Goal: Information Seeking & Learning: Find contact information

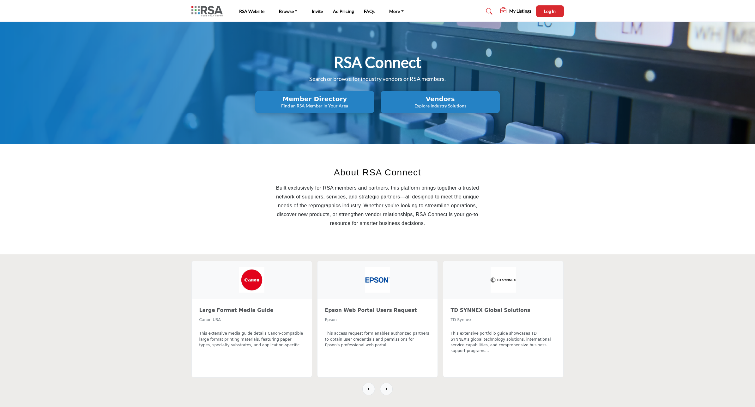
click at [656, 243] on section "About RSA Connect Built exclusively for RSA members and partners, this platform…" at bounding box center [377, 199] width 755 height 111
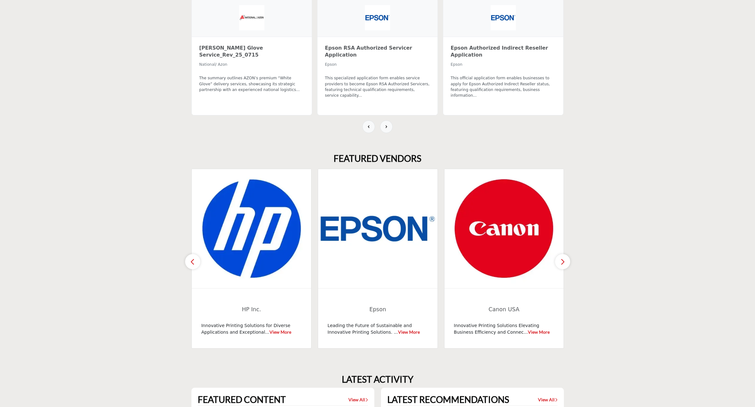
scroll to position [276, 0]
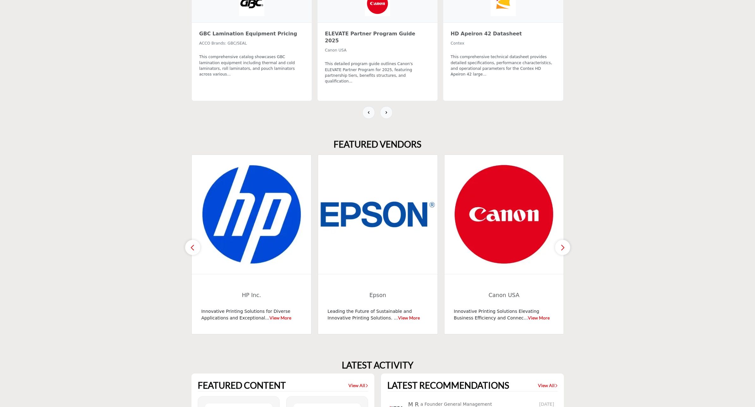
click at [562, 246] on icon "button" at bounding box center [562, 247] width 5 height 8
click at [193, 246] on icon "button" at bounding box center [192, 247] width 5 height 8
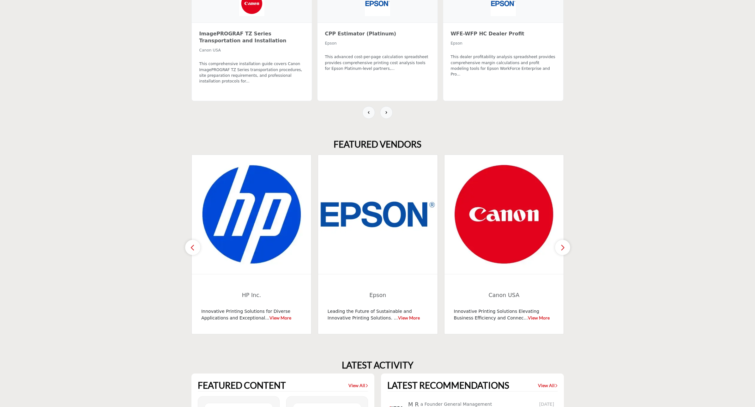
click at [193, 246] on icon "button" at bounding box center [192, 247] width 5 height 8
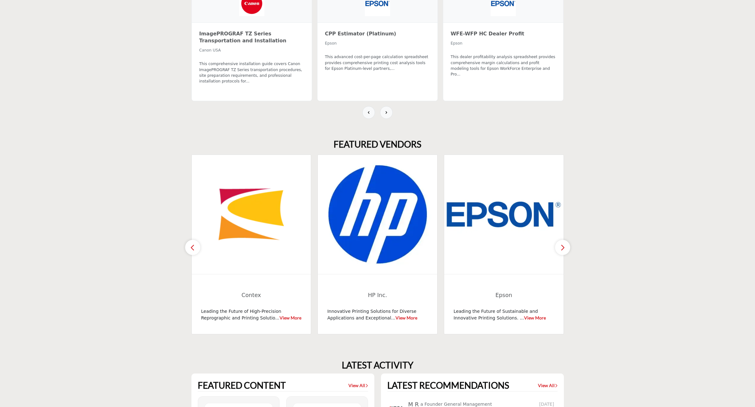
click at [193, 246] on icon "button" at bounding box center [192, 247] width 5 height 8
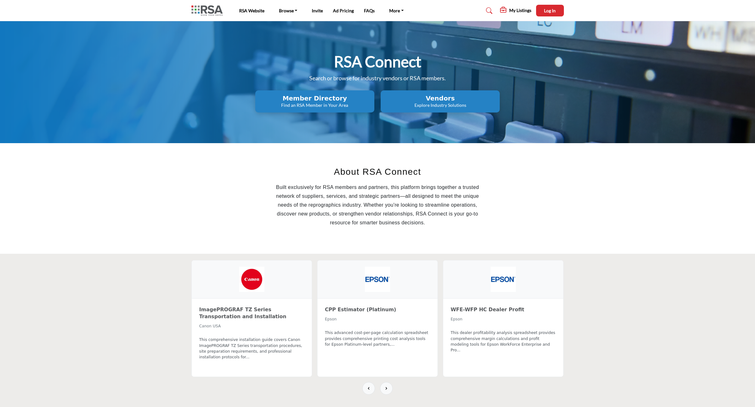
scroll to position [0, 0]
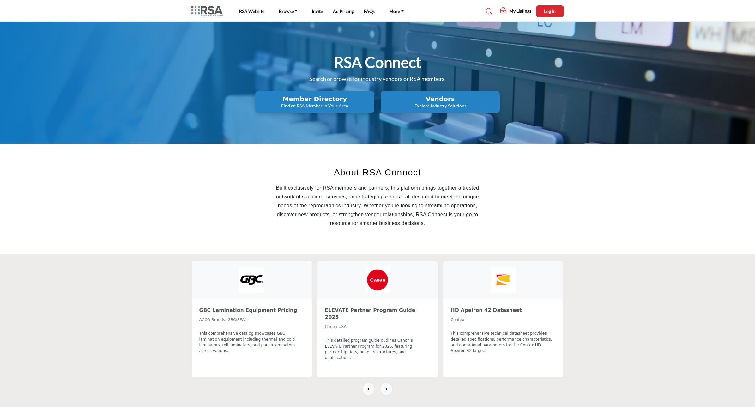
click at [372, 99] on h2 "Vendors" at bounding box center [314, 99] width 115 height 8
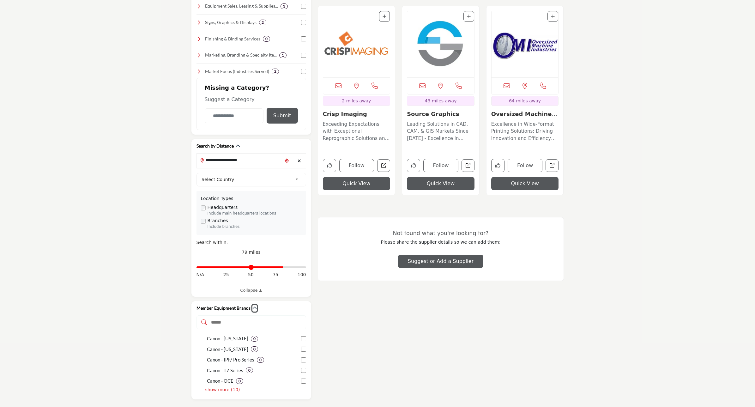
scroll to position [237, 0]
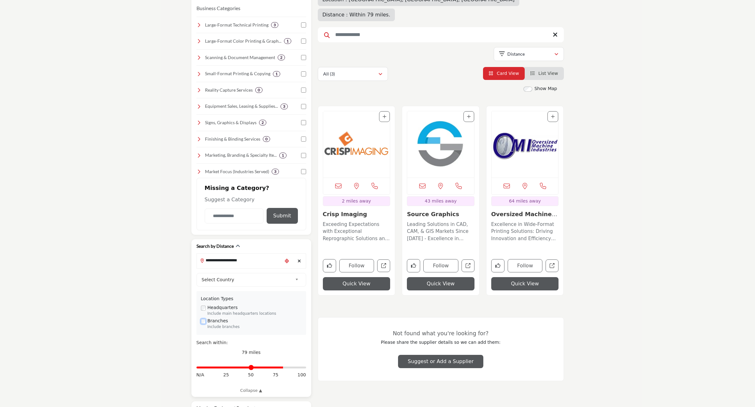
scroll to position [158, 0]
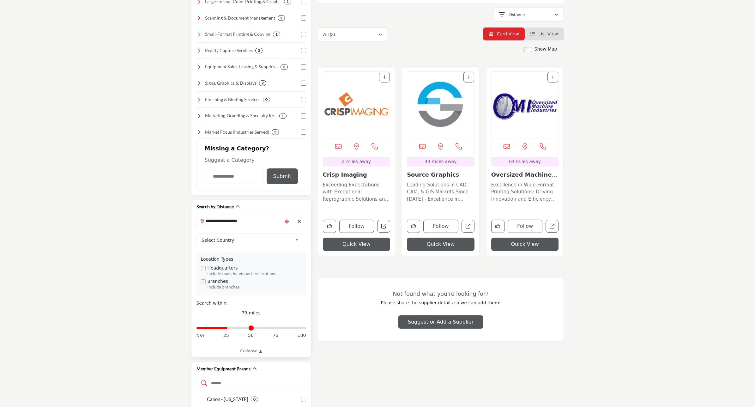
drag, startPoint x: 281, startPoint y: 332, endPoint x: 228, endPoint y: 328, distance: 53.5
click at [228, 328] on input "Distance in miles" at bounding box center [251, 327] width 110 height 1
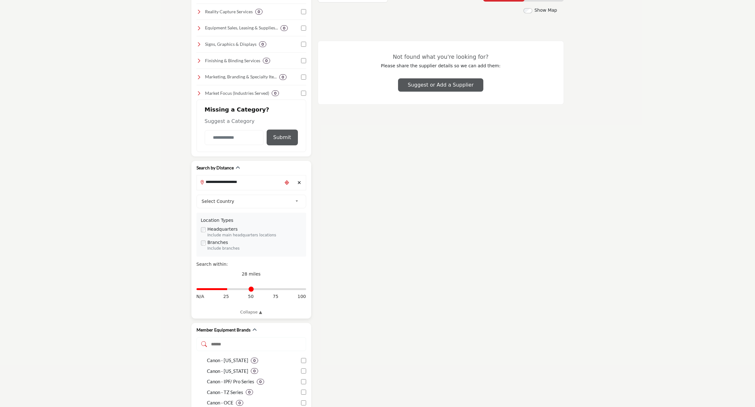
scroll to position [197, 0]
drag, startPoint x: 228, startPoint y: 289, endPoint x: 236, endPoint y: 289, distance: 7.9
type input "**"
click at [236, 289] on input "Distance in miles" at bounding box center [251, 288] width 110 height 1
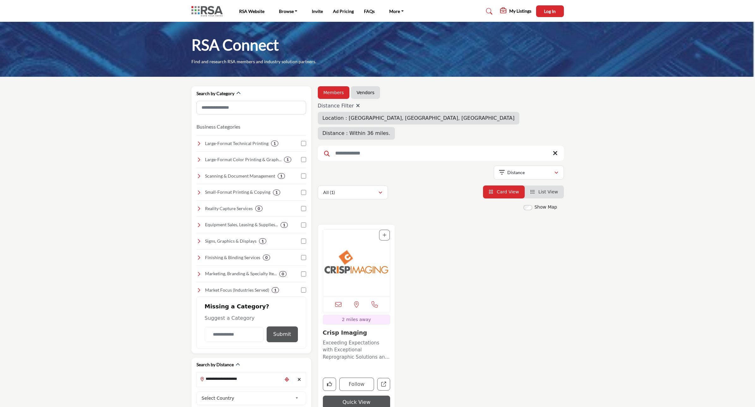
click at [554, 150] on icon at bounding box center [555, 153] width 5 height 6
click at [356, 108] on icon at bounding box center [358, 105] width 4 height 5
type input "*"
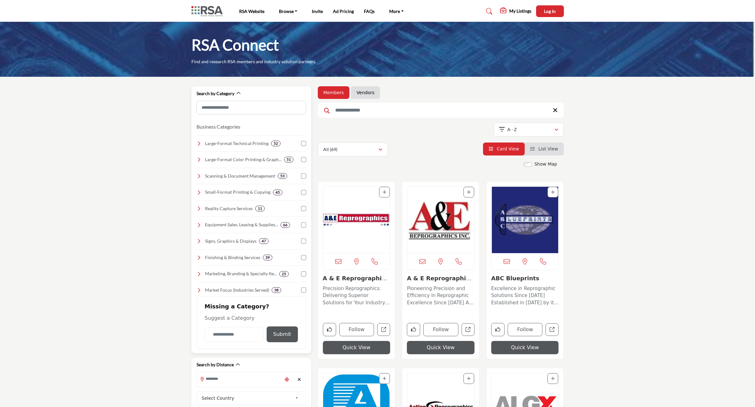
click at [199, 160] on icon at bounding box center [198, 159] width 5 height 5
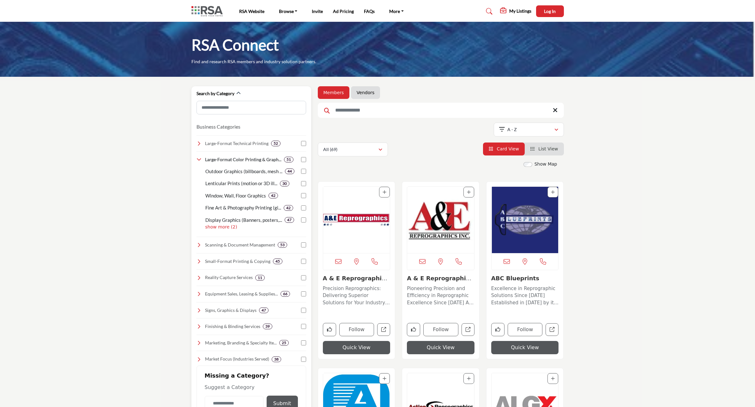
click at [213, 226] on p "show more (2)" at bounding box center [255, 227] width 101 height 7
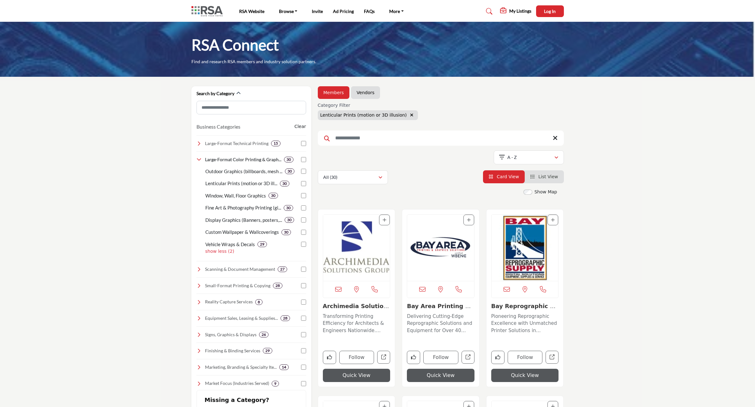
click at [547, 177] on span "List View" at bounding box center [548, 176] width 20 height 5
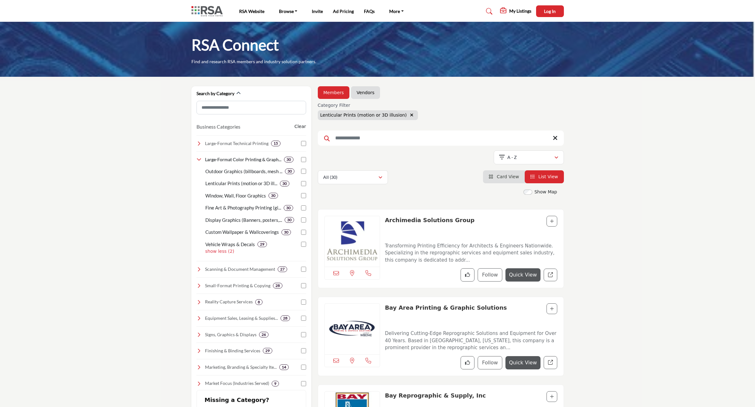
click at [502, 177] on span "Card View" at bounding box center [507, 176] width 22 height 5
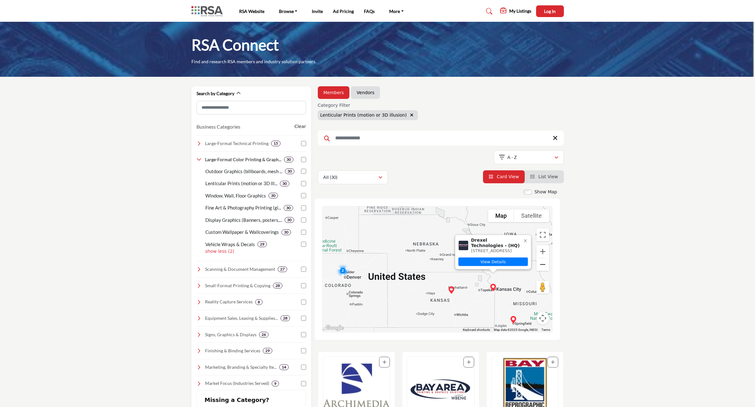
click at [543, 265] on button "Zoom out" at bounding box center [542, 264] width 13 height 13
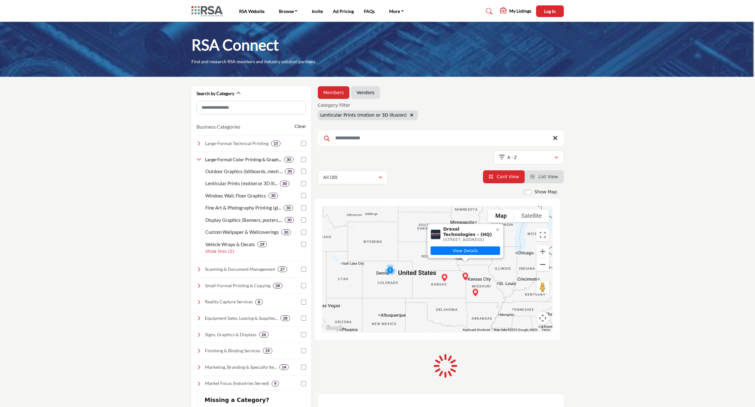
click at [543, 265] on button "Zoom out" at bounding box center [542, 264] width 13 height 13
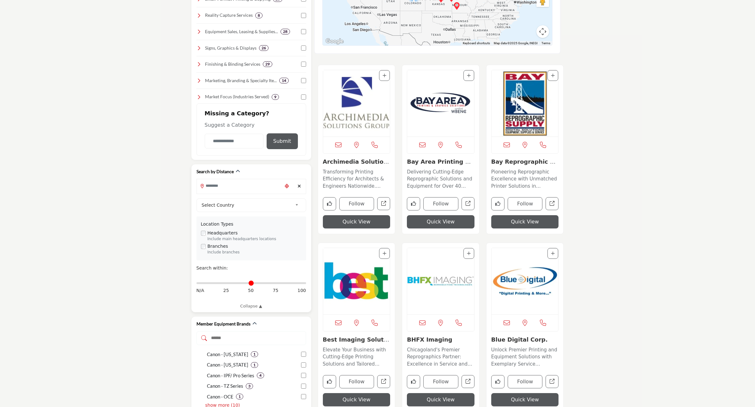
scroll to position [316, 0]
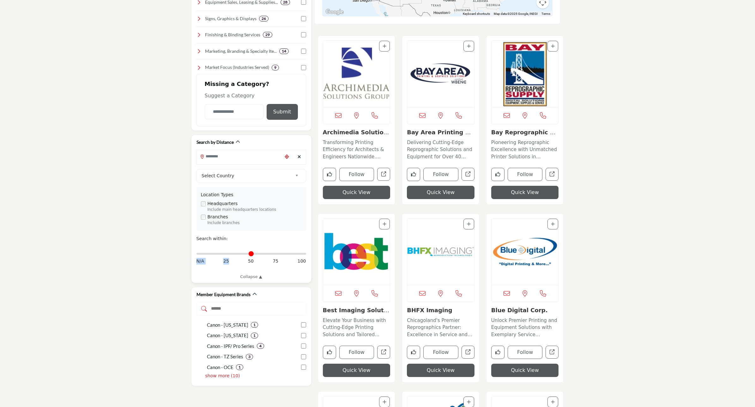
drag, startPoint x: 197, startPoint y: 252, endPoint x: 236, endPoint y: 260, distance: 39.3
click at [236, 260] on div "Distance in miles N/A 25 50 75 100" at bounding box center [251, 257] width 110 height 24
click at [229, 162] on input "Search Location" at bounding box center [239, 156] width 85 height 12
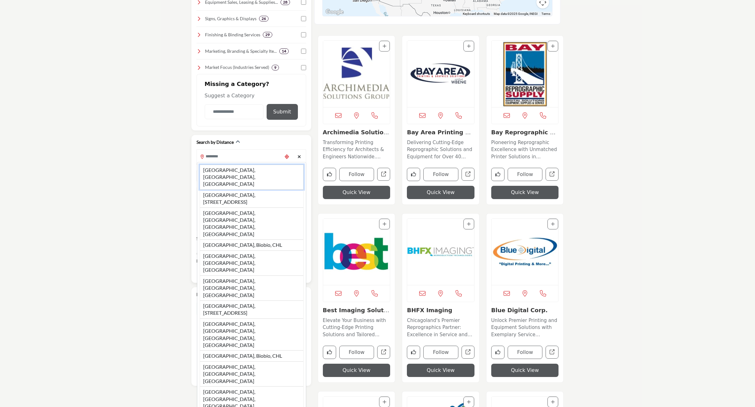
click at [231, 168] on li "Los Angeles, CA, USA" at bounding box center [252, 177] width 104 height 25
type input "**********"
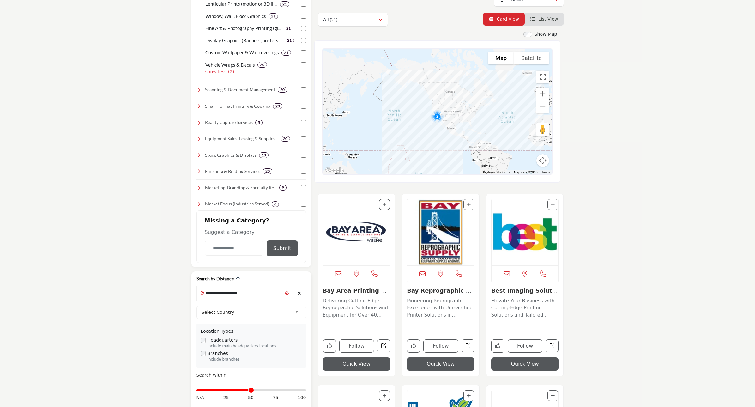
scroll to position [56, 0]
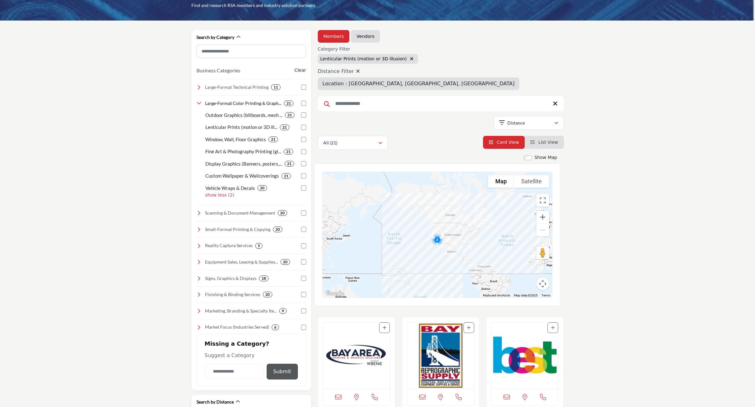
drag, startPoint x: 201, startPoint y: 256, endPoint x: 248, endPoint y: 259, distance: 47.5
type input "**"
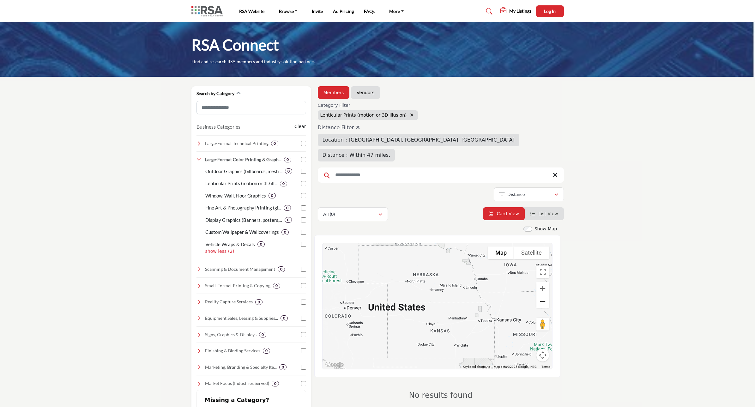
click at [544, 295] on button "Zoom out" at bounding box center [542, 301] width 13 height 13
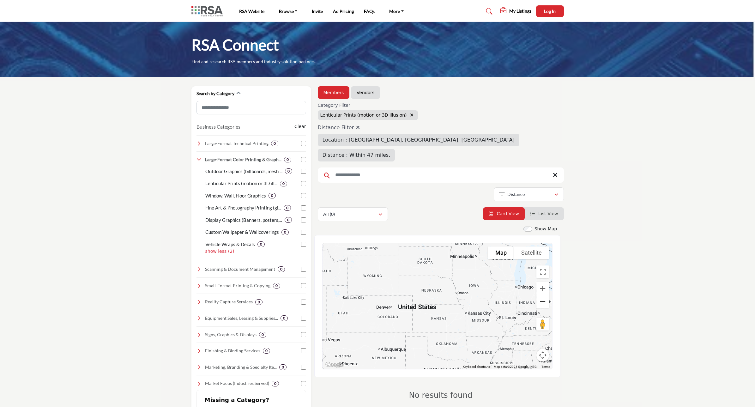
click at [544, 295] on button "Zoom out" at bounding box center [542, 301] width 13 height 13
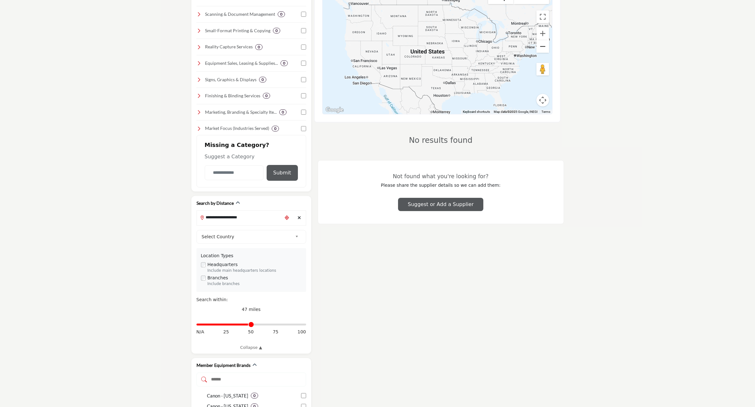
scroll to position [244, 0]
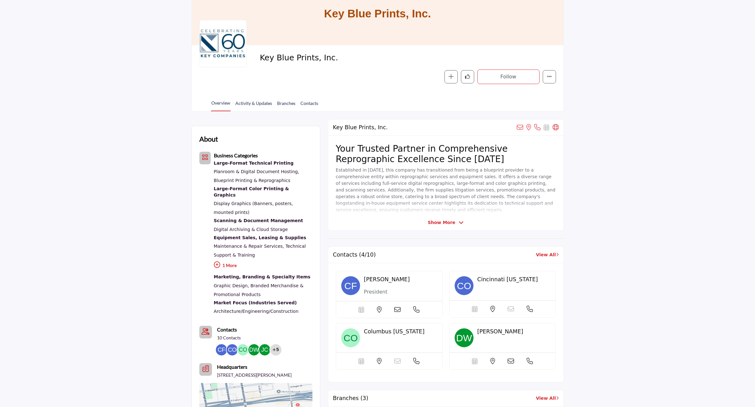
scroll to position [118, 0]
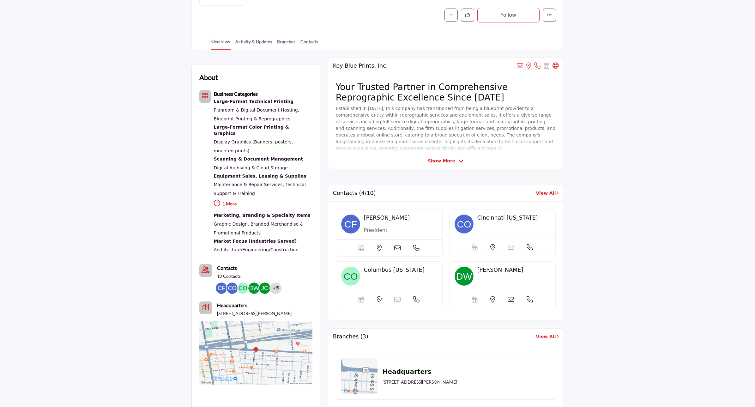
click at [444, 162] on span "Show More" at bounding box center [441, 161] width 27 height 7
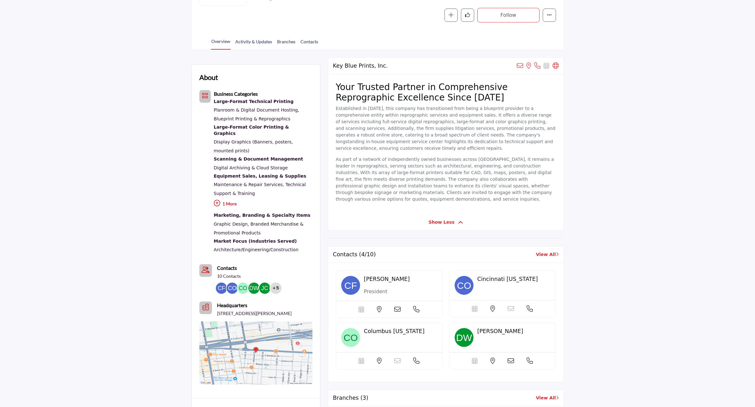
drag, startPoint x: 543, startPoint y: 240, endPoint x: 610, endPoint y: 237, distance: 67.3
click at [544, 251] on link "View All" at bounding box center [547, 254] width 23 height 7
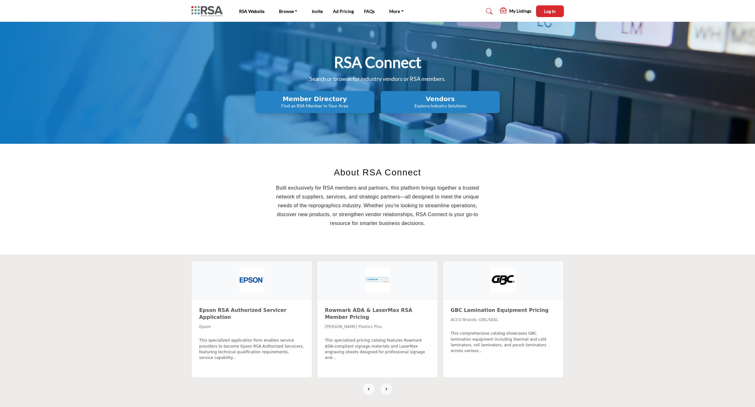
click at [372, 103] on p "Explore Industry Solutions" at bounding box center [314, 106] width 115 height 6
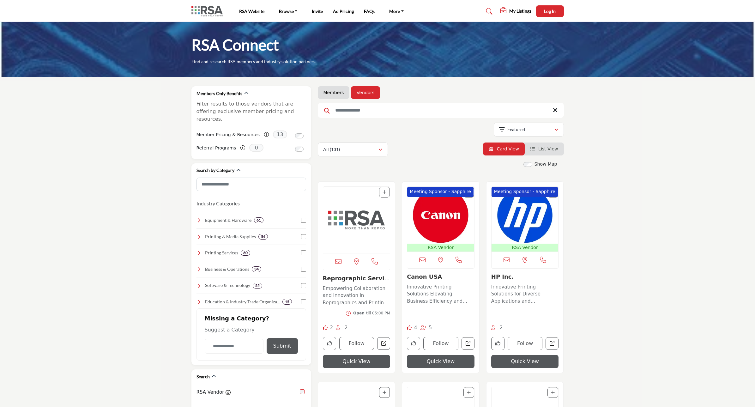
click at [384, 194] on icon "Add To List" at bounding box center [384, 192] width 4 height 4
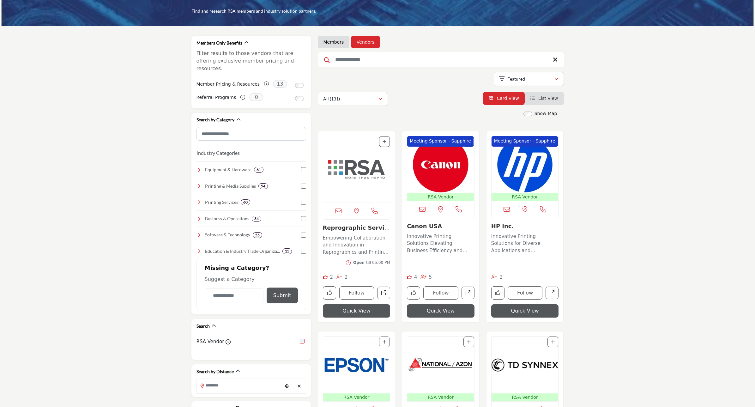
scroll to position [39, 0]
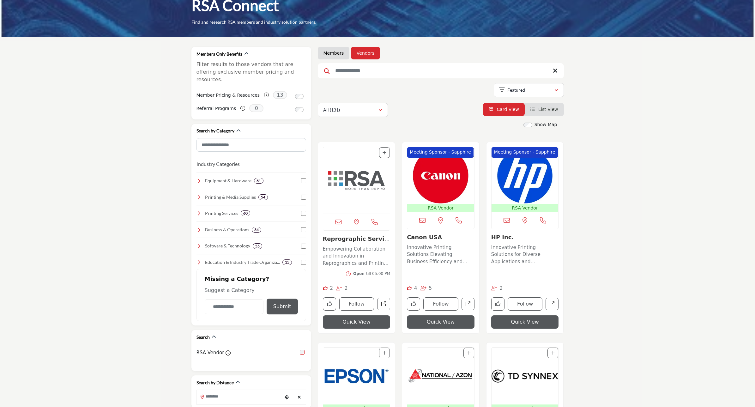
click at [443, 175] on img "Open Listing in new tab" at bounding box center [440, 175] width 67 height 57
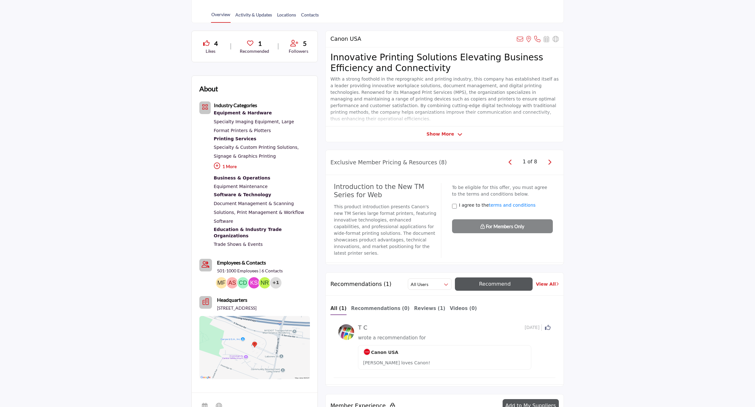
scroll to position [197, 0]
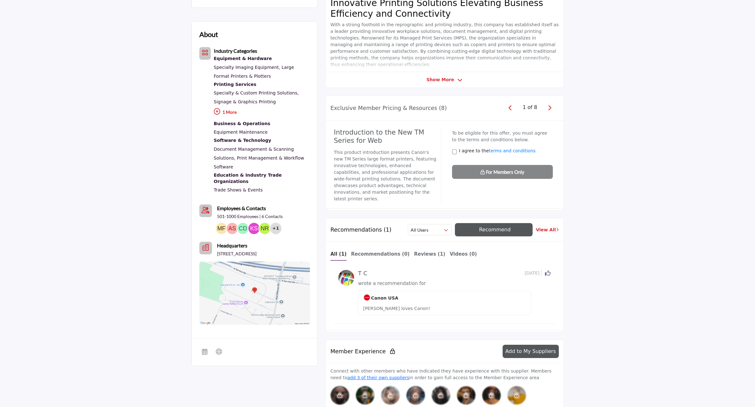
click at [550, 110] on icon "button" at bounding box center [549, 108] width 3 height 6
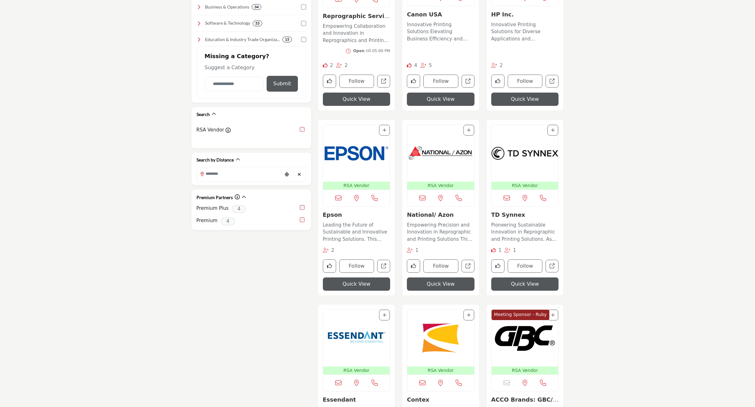
scroll to position [276, 0]
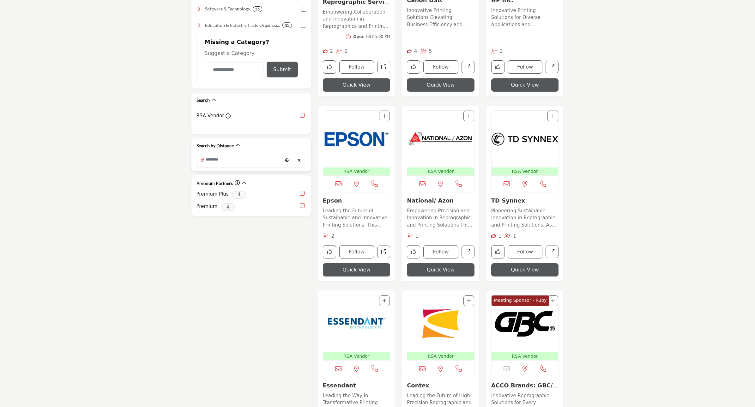
click at [212, 157] on input "Search Location" at bounding box center [239, 159] width 85 height 12
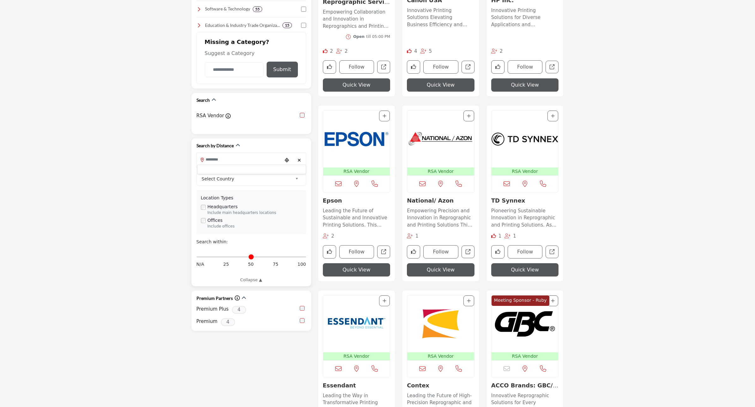
click at [215, 166] on div at bounding box center [251, 169] width 109 height 9
click at [217, 154] on input "Search Location" at bounding box center [239, 159] width 85 height 12
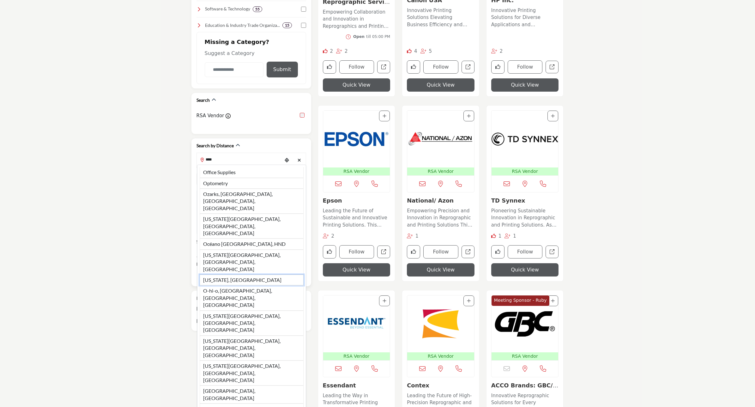
click at [227, 274] on li "Ohio, USA" at bounding box center [252, 279] width 104 height 11
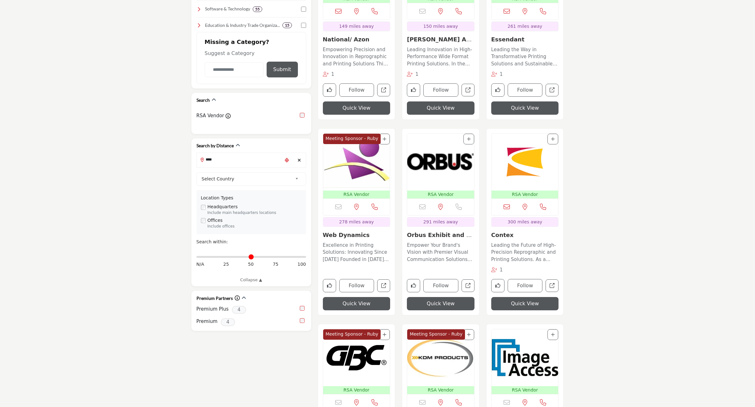
type input "*********"
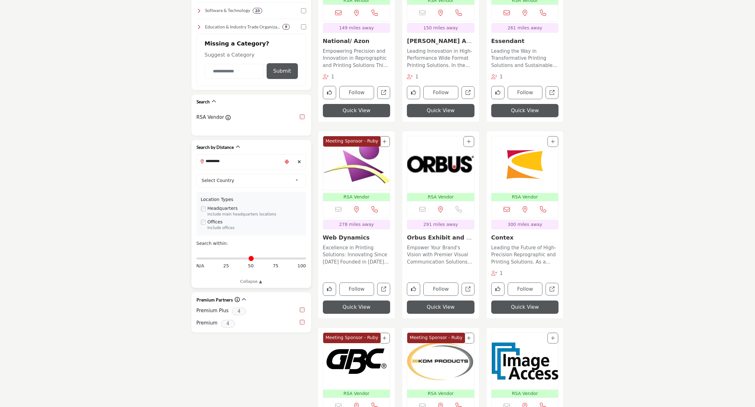
scroll to position [276, 0]
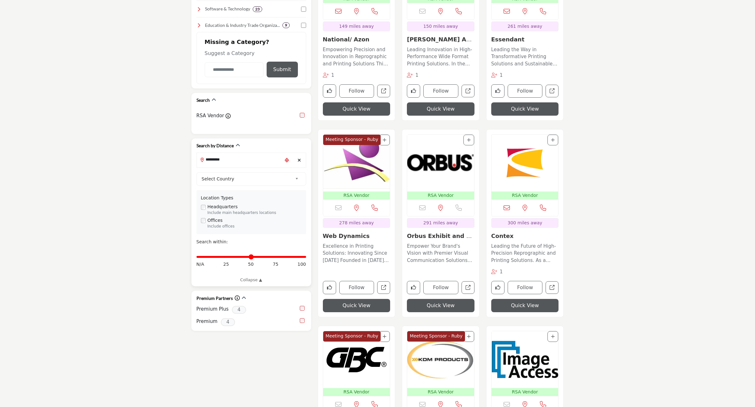
drag, startPoint x: 198, startPoint y: 250, endPoint x: 315, endPoint y: 251, distance: 116.9
type input "***"
click at [306, 256] on input "Distance in miles" at bounding box center [251, 256] width 110 height 1
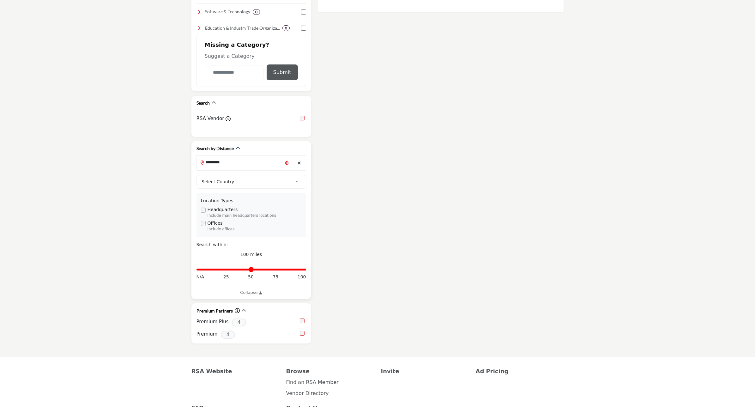
scroll to position [276, 0]
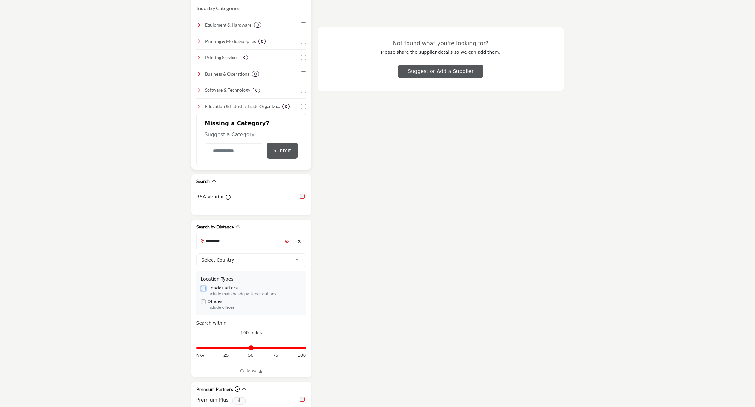
scroll to position [197, 0]
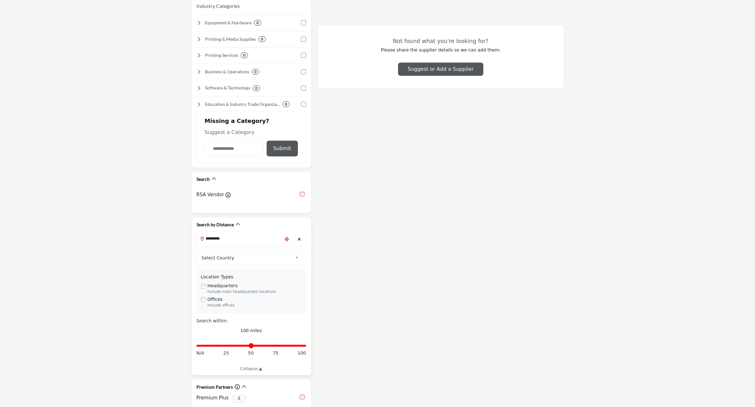
drag, startPoint x: 200, startPoint y: 293, endPoint x: 213, endPoint y: 298, distance: 14.8
click at [200, 293] on div "Location Types Headquarters Include main headquarters locations Offices Include…" at bounding box center [251, 291] width 110 height 44
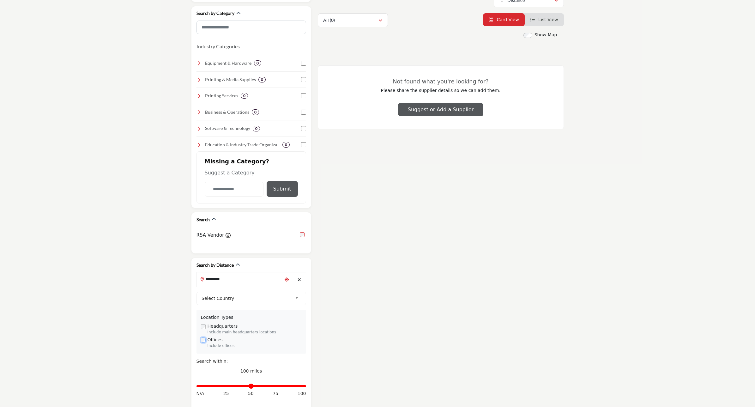
scroll to position [158, 0]
click at [300, 276] on icon "Clear search location" at bounding box center [299, 278] width 3 height 4
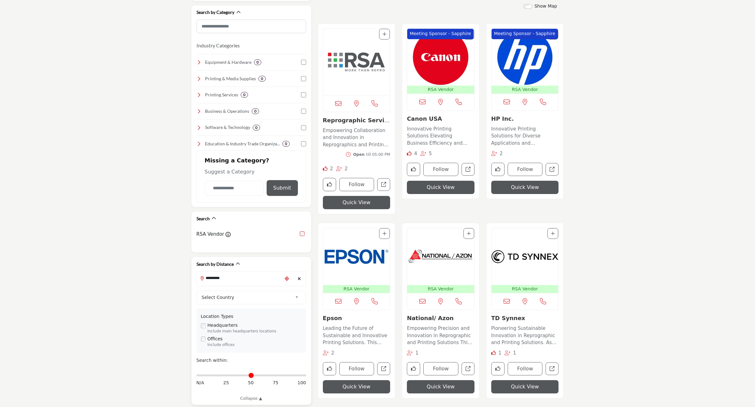
type input "*"
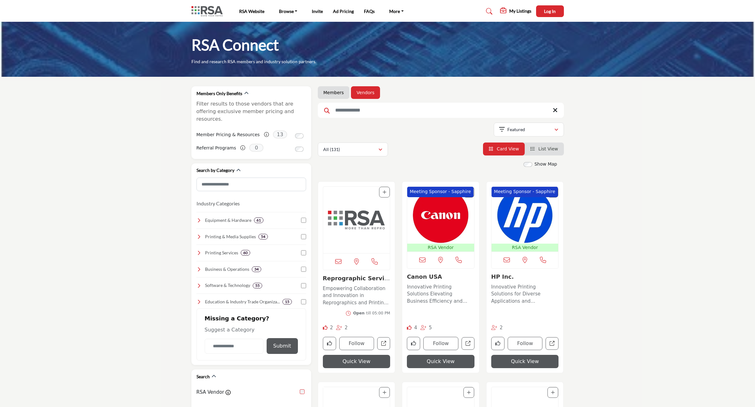
click at [440, 218] on img "Open Listing in new tab" at bounding box center [440, 215] width 67 height 57
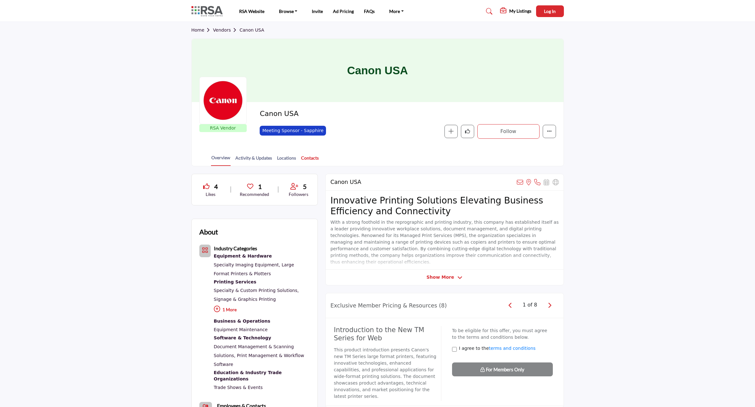
click at [307, 158] on link "Contacts" at bounding box center [310, 159] width 18 height 11
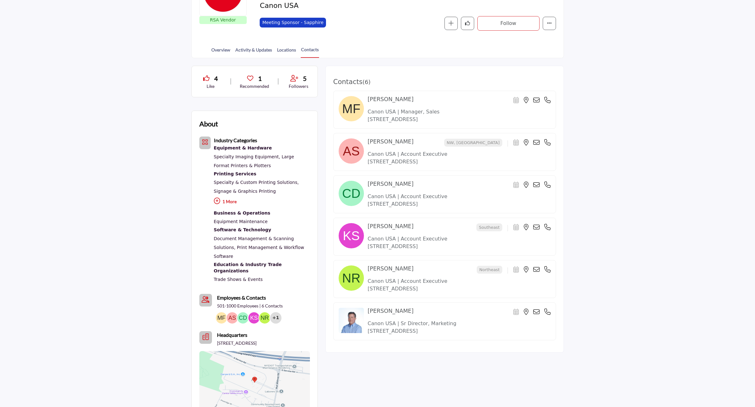
scroll to position [118, 0]
